Goal: Find specific page/section: Find specific page/section

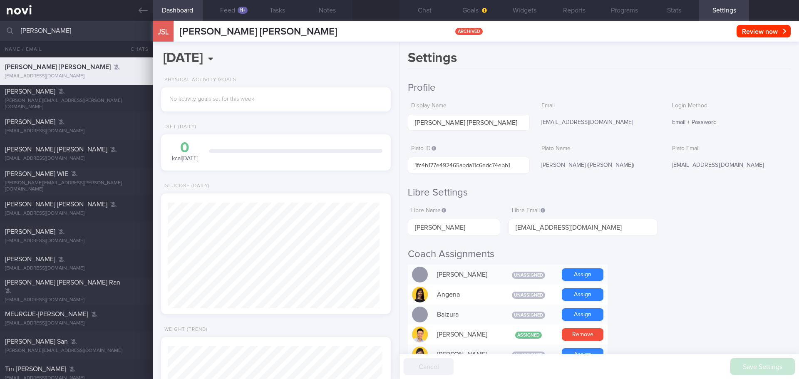
select select "9"
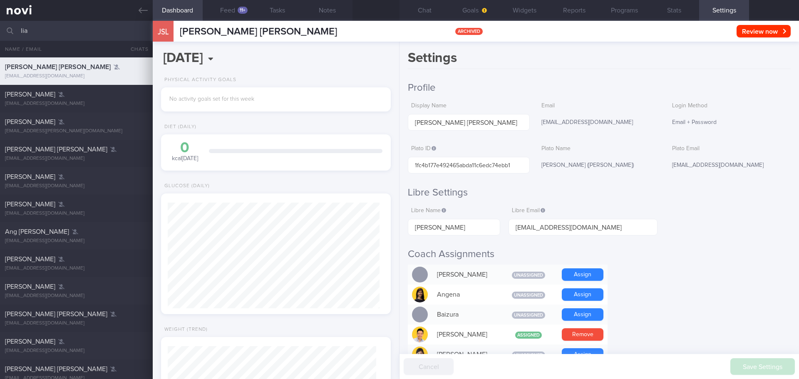
scroll to position [0, 0]
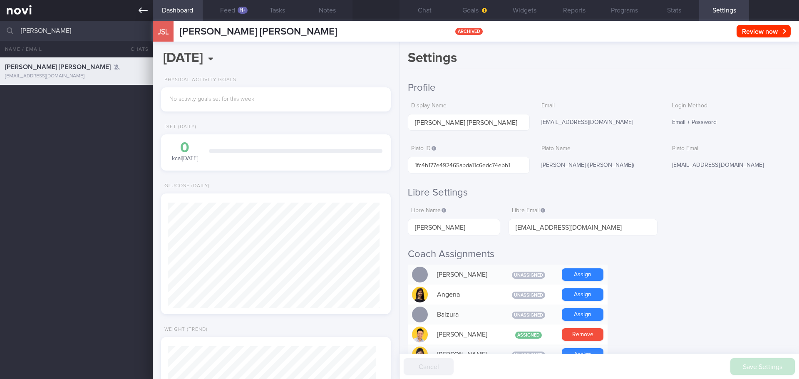
type input "[PERSON_NAME]"
click at [145, 15] on link at bounding box center [76, 10] width 153 height 21
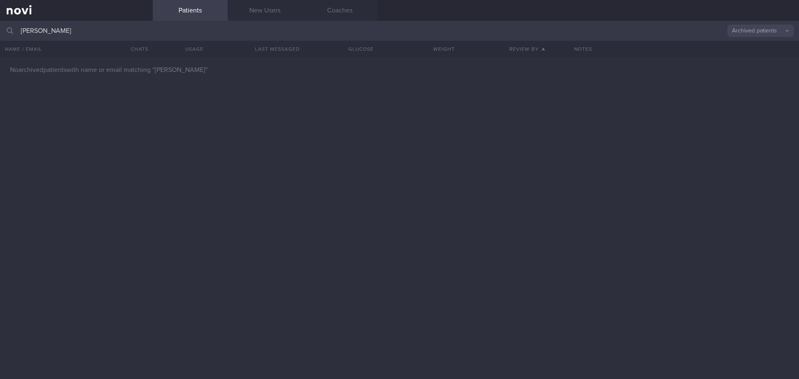
click at [772, 37] on input "[PERSON_NAME]" at bounding box center [399, 31] width 799 height 20
click at [764, 29] on button "Archived patients" at bounding box center [760, 31] width 67 height 12
click at [752, 57] on button "All active patients" at bounding box center [760, 57] width 67 height 12
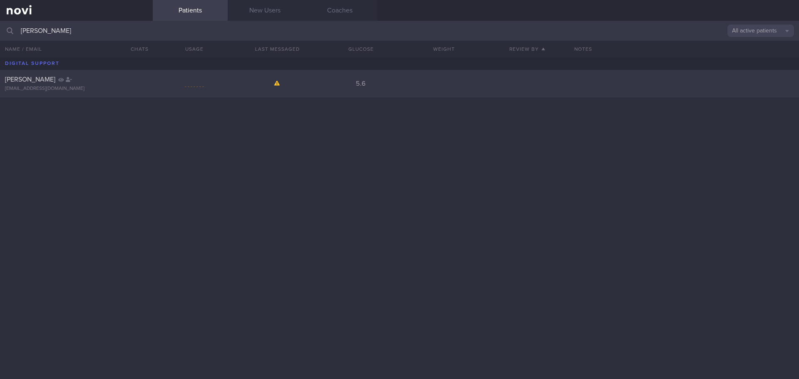
click at [64, 77] on div at bounding box center [61, 79] width 6 height 8
select select "9"
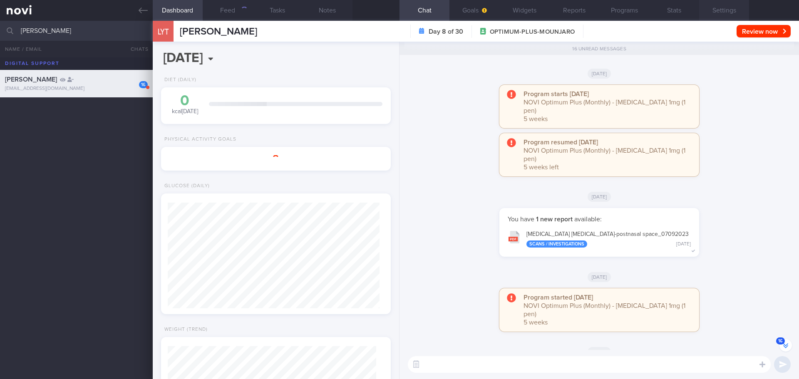
scroll to position [106, 212]
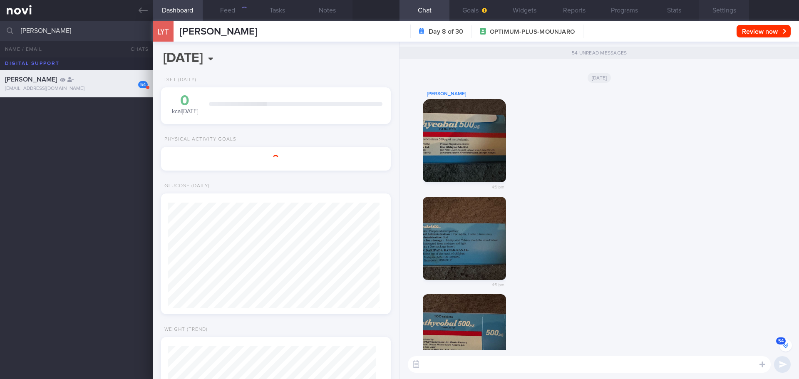
click at [709, 10] on button "Settings" at bounding box center [724, 10] width 50 height 21
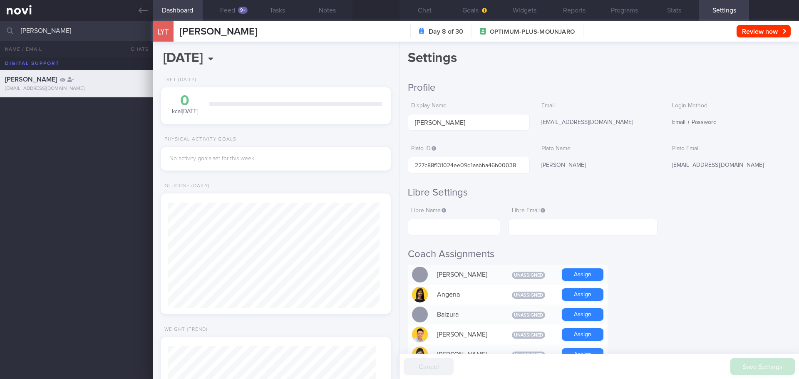
scroll to position [106, 212]
